Goal: Navigation & Orientation: Find specific page/section

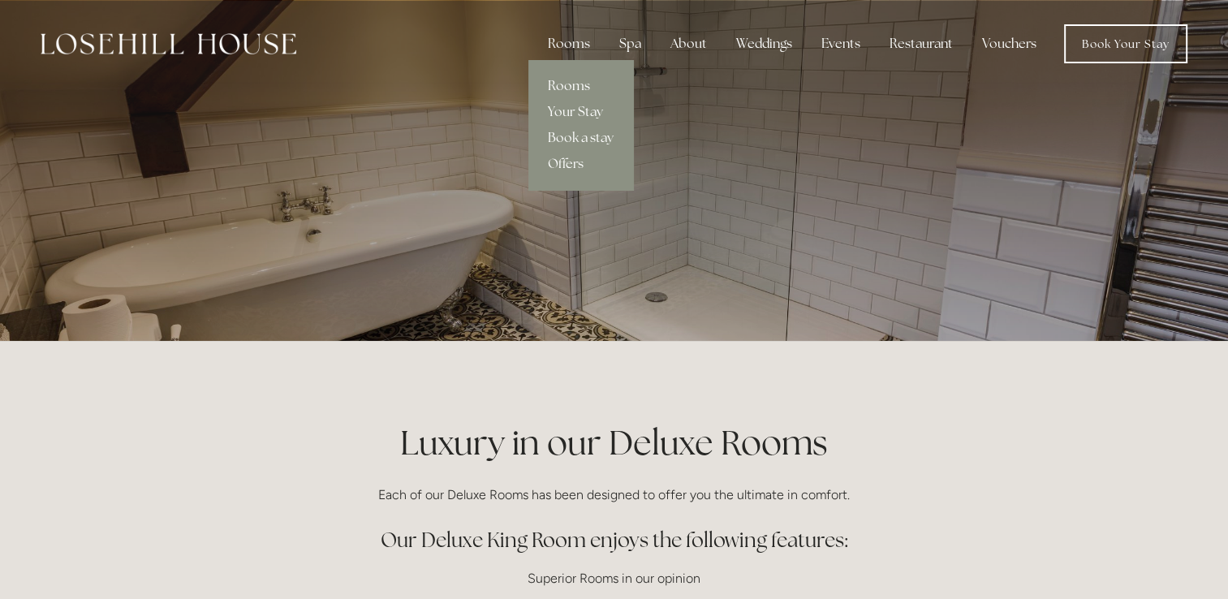
click at [568, 86] on link "Rooms" at bounding box center [580, 86] width 105 height 26
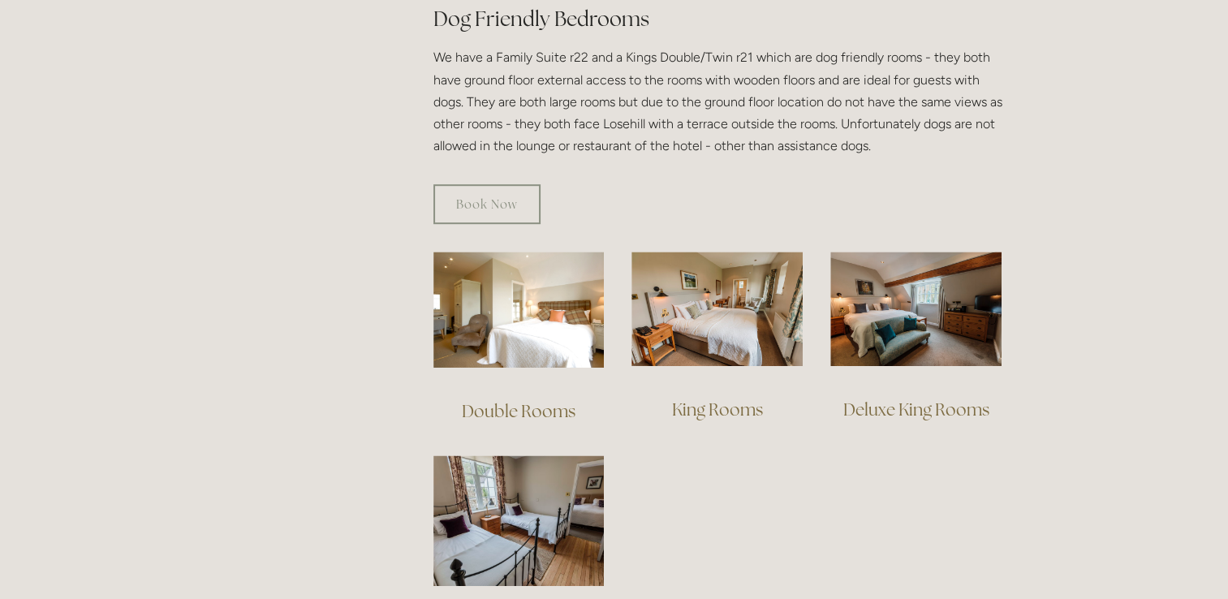
scroll to position [1039, 0]
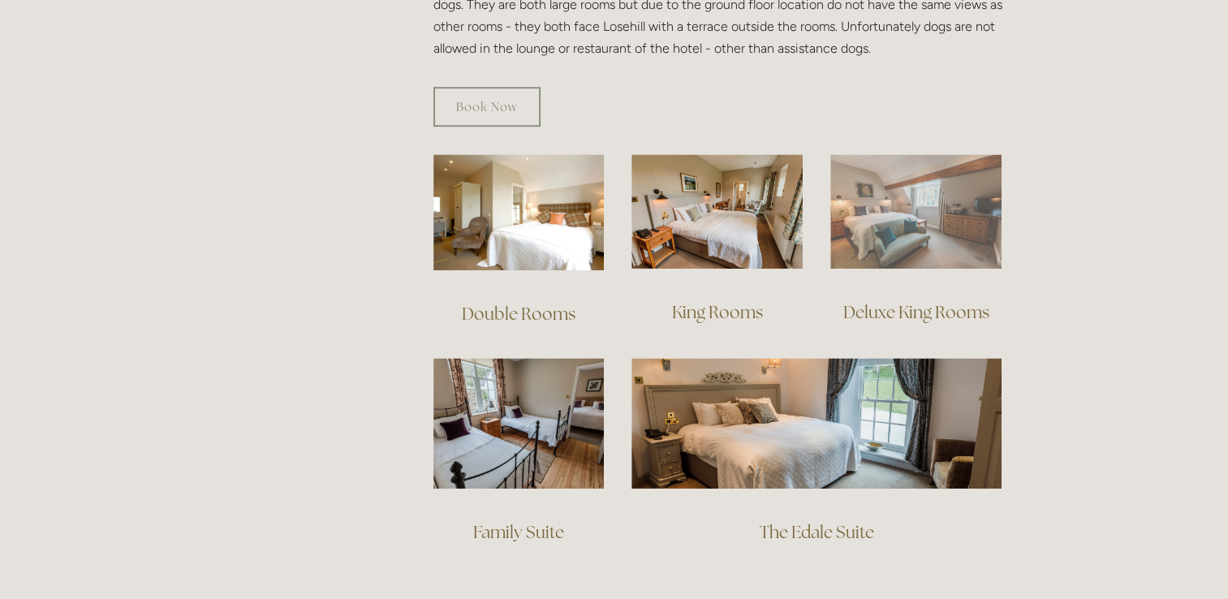
click at [871, 218] on img at bounding box center [915, 211] width 171 height 114
